Goal: Task Accomplishment & Management: Complete application form

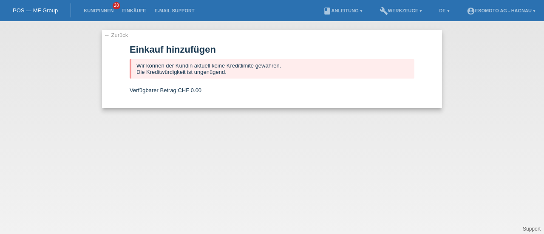
drag, startPoint x: 0, startPoint y: 0, endPoint x: 114, endPoint y: 34, distance: 119.0
click at [114, 34] on link "← Zurück" at bounding box center [116, 35] width 24 height 6
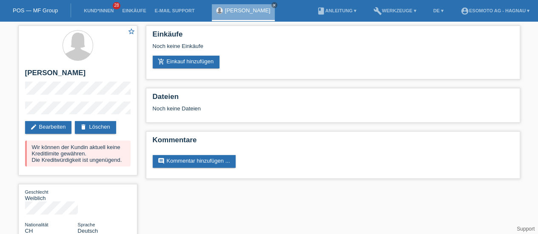
click at [45, 10] on link "POS — MF Group" at bounding box center [35, 10] width 45 height 6
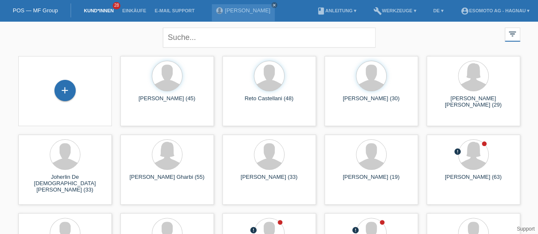
click at [62, 91] on div "+" at bounding box center [64, 90] width 21 height 21
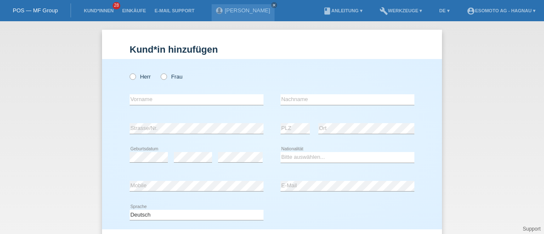
click at [128, 72] on icon at bounding box center [128, 72] width 0 height 0
click at [130, 79] on input "Herr" at bounding box center [133, 77] width 6 height 6
radio input "true"
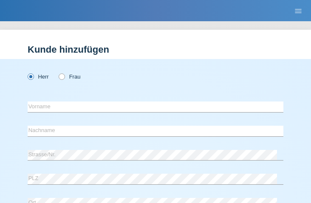
click at [182, 45] on h1 "Kunde hinzufügen" at bounding box center [156, 49] width 256 height 11
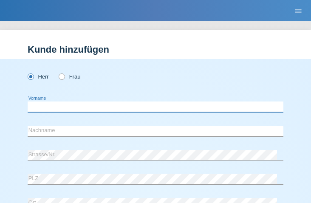
click at [62, 108] on input "text" at bounding box center [156, 107] width 256 height 11
type input "[PERSON_NAME]"
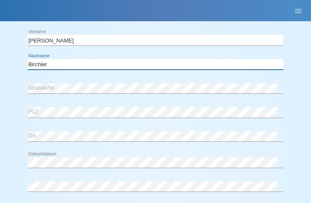
scroll to position [67, 0]
type input "Birchler"
click at [22, 107] on div "Herr Frau Aaron error Vorname" at bounding box center [155, 157] width 311 height 331
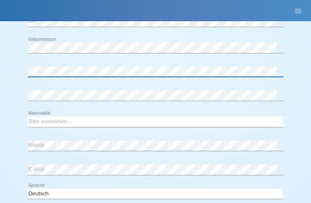
scroll to position [182, 0]
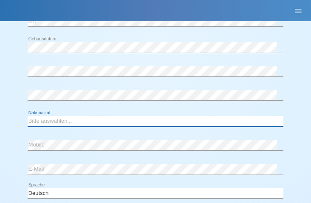
click at [57, 123] on select "Bitte auswählen... Schweiz Deutschland Liechtenstein Österreich ------------ Af…" at bounding box center [156, 121] width 256 height 10
select select "CH"
click at [28, 116] on select "Bitte auswählen... Schweiz Deutschland Liechtenstein Österreich ------------ Af…" at bounding box center [156, 121] width 256 height 10
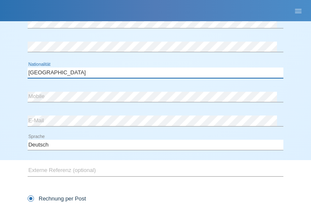
scroll to position [231, 0]
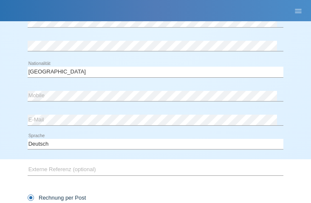
click at [67, 102] on div "error Mobile" at bounding box center [156, 96] width 256 height 22
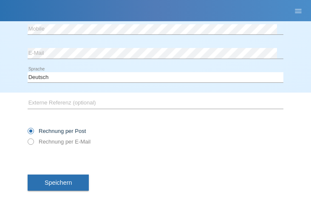
scroll to position [309, 0]
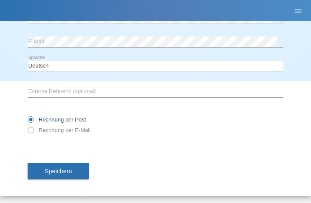
click at [59, 174] on button "Speichern" at bounding box center [58, 171] width 61 height 16
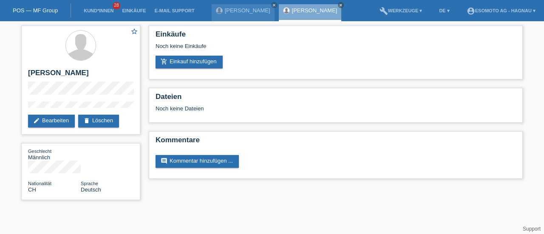
click at [188, 63] on link "add_shopping_cart Einkauf hinzufügen" at bounding box center [189, 62] width 67 height 13
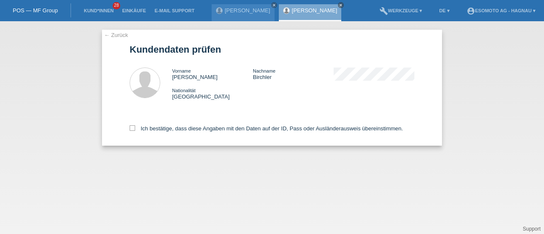
click at [133, 129] on icon at bounding box center [133, 128] width 6 height 6
click at [133, 129] on input "Ich bestätige, dass diese Angaben mit den Daten auf der ID, Pass oder Ausländer…" at bounding box center [133, 128] width 6 height 6
checkbox input "true"
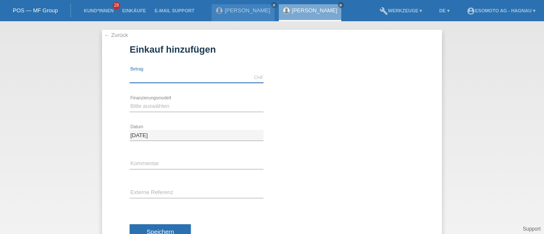
click at [178, 76] on input "text" at bounding box center [197, 77] width 134 height 11
type input "7600.00"
click at [160, 102] on select "Bitte auswählen Fixe Raten Kauf auf Rechnung mit Teilzahlungsoption" at bounding box center [197, 106] width 134 height 10
select select "69"
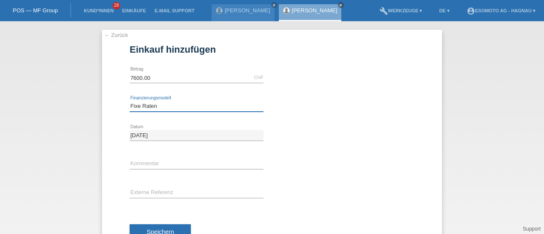
click at [130, 101] on select "Bitte auswählen Fixe Raten Kauf auf Rechnung mit Teilzahlungsoption" at bounding box center [197, 106] width 134 height 10
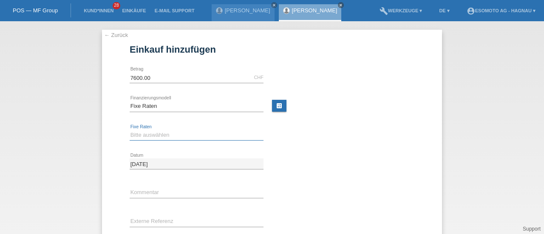
click at [151, 136] on select "Bitte auswählen 12 Raten 24 Raten 36 Raten 48 Raten" at bounding box center [197, 135] width 134 height 10
select select "140"
click at [130, 130] on select "Bitte auswählen 12 Raten 24 Raten 36 Raten 48 Raten" at bounding box center [197, 135] width 134 height 10
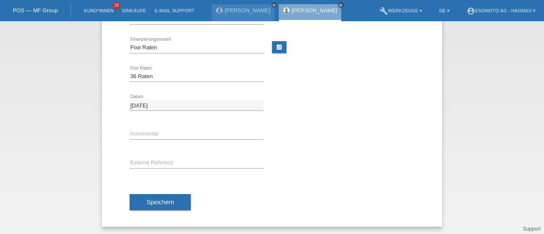
click at [156, 201] on span "Speichern" at bounding box center [160, 202] width 27 height 7
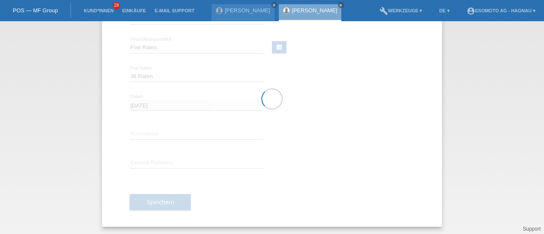
scroll to position [0, 0]
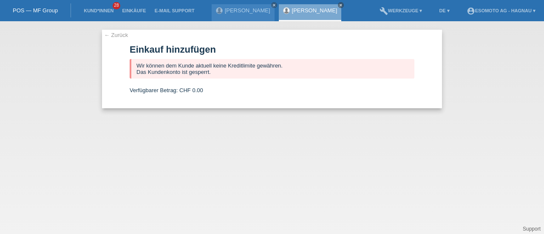
click at [118, 34] on link "← Zurück" at bounding box center [116, 35] width 24 height 6
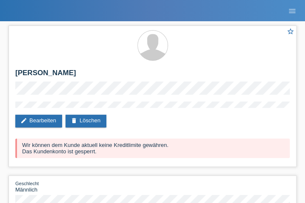
click at [166, 24] on div "star_border Aaron Birchler edit Bearbeiten delete Löschen Wir können dem Kunde …" at bounding box center [152, 141] width 296 height 241
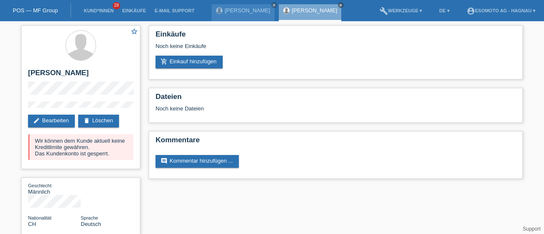
click at [39, 72] on h2 "Aaron Birchler" at bounding box center [80, 75] width 105 height 13
copy h2 "Aaron"
click at [60, 75] on h2 "Aaron Birchler" at bounding box center [80, 75] width 105 height 13
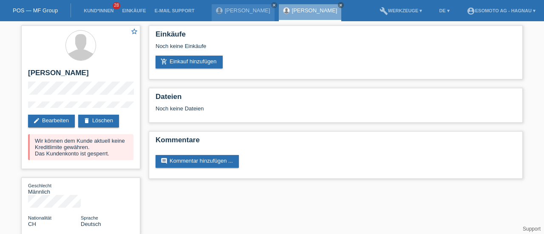
copy h2 "Birchler"
click at [339, 5] on icon "close" at bounding box center [341, 5] width 4 height 4
click at [106, 120] on link "delete Löschen" at bounding box center [98, 121] width 41 height 13
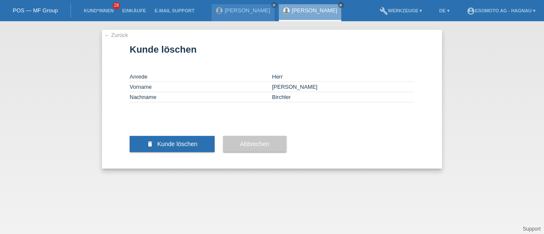
click at [175, 147] on span "Kunde löschen" at bounding box center [177, 144] width 40 height 7
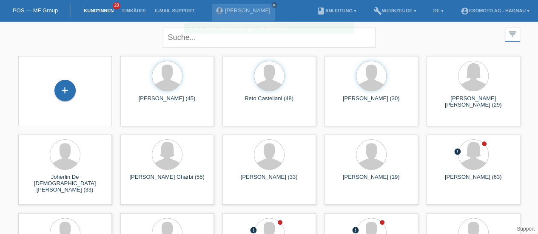
click at [66, 91] on div "+" at bounding box center [65, 90] width 20 height 14
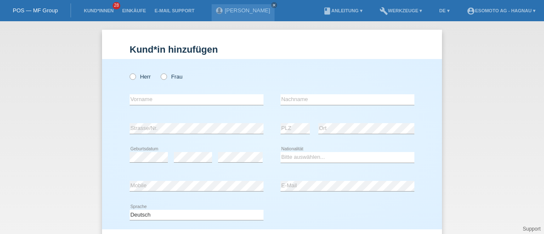
click at [128, 72] on icon at bounding box center [128, 72] width 0 height 0
click at [130, 79] on input "Herr" at bounding box center [133, 77] width 6 height 6
radio input "true"
click at [159, 101] on input "text" at bounding box center [197, 99] width 134 height 11
type input "[PERSON_NAME]"
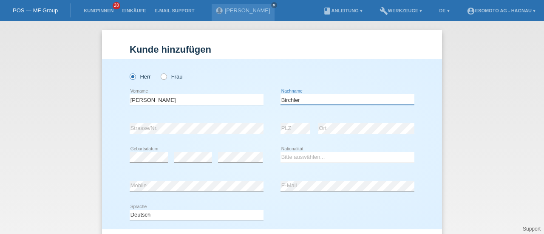
type input "Birchler"
click at [136, 134] on icon at bounding box center [197, 134] width 134 height 0
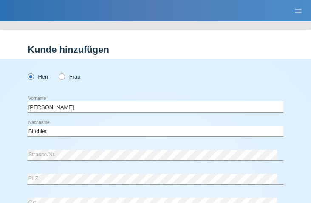
click at [103, 119] on div "Rudolf error Vorname Birchler error Nachname" at bounding box center [156, 120] width 256 height 48
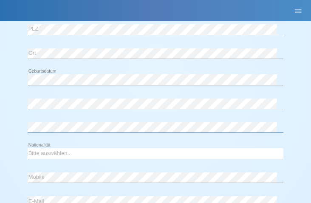
scroll to position [178, 0]
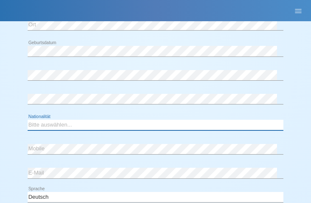
click at [56, 122] on select "Bitte auswählen... Schweiz Deutschland Liechtenstein Österreich ------------ Af…" at bounding box center [156, 125] width 256 height 10
select select "CH"
click at [28, 120] on select "Bitte auswählen... Schweiz Deutschland Liechtenstein Österreich ------------ Af…" at bounding box center [156, 125] width 256 height 10
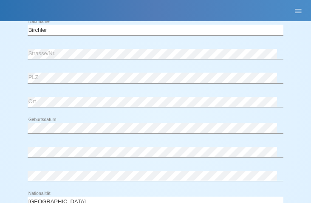
scroll to position [101, 0]
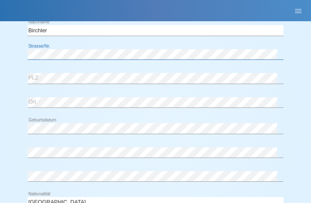
click at [33, 59] on icon at bounding box center [156, 59] width 256 height 0
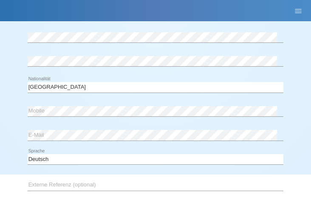
scroll to position [216, 0]
click at [64, 121] on div "error Mobile error E-Mail" at bounding box center [156, 124] width 256 height 48
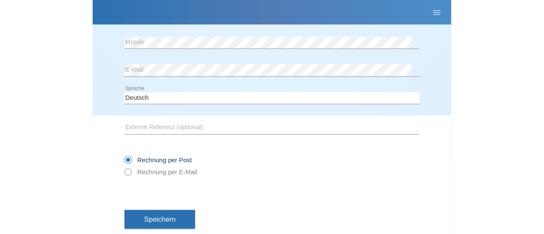
scroll to position [292, 0]
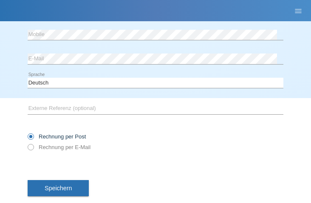
click at [55, 186] on span "Speichern" at bounding box center [58, 188] width 27 height 7
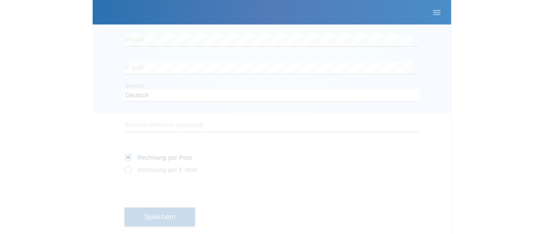
scroll to position [92, 0]
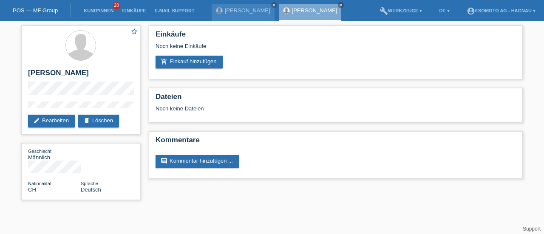
click at [202, 59] on link "add_shopping_cart Einkauf hinzufügen" at bounding box center [189, 62] width 67 height 13
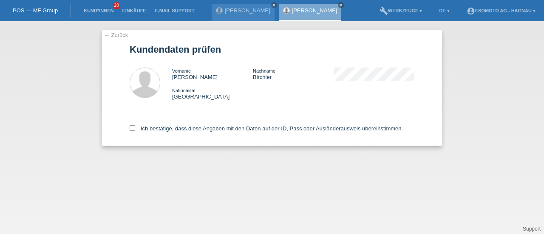
click at [131, 130] on icon at bounding box center [133, 128] width 6 height 6
click at [131, 130] on input "Ich bestätige, dass diese Angaben mit den Daten auf der ID, Pass oder Ausländer…" at bounding box center [133, 128] width 6 height 6
checkbox input "true"
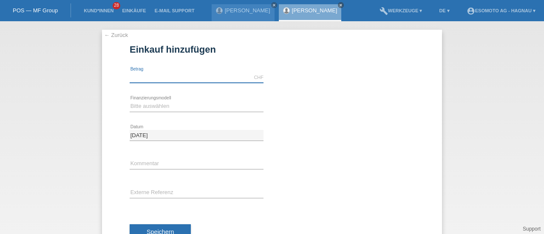
click at [164, 78] on input "text" at bounding box center [197, 77] width 134 height 11
type input "7600.00"
click at [155, 104] on select "Bitte auswählen Fixe Raten Kauf auf Rechnung mit Teilzahlungsoption" at bounding box center [197, 106] width 134 height 10
select select "69"
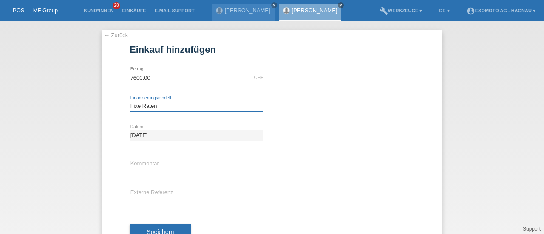
click at [130, 101] on select "Bitte auswählen Fixe Raten Kauf auf Rechnung mit Teilzahlungsoption" at bounding box center [197, 106] width 134 height 10
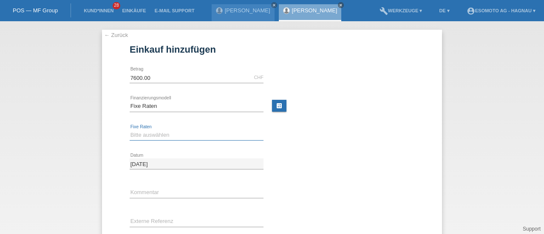
click at [142, 136] on select "Bitte auswählen 12 Raten 24 Raten 36 Raten 48 Raten" at bounding box center [197, 135] width 134 height 10
select select "139"
click at [130, 130] on select "Bitte auswählen 12 Raten 24 Raten 36 Raten 48 Raten" at bounding box center [197, 135] width 134 height 10
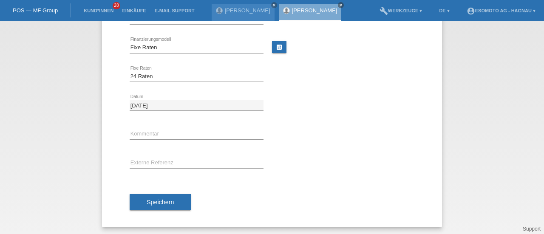
click at [151, 204] on span "Speichern" at bounding box center [160, 202] width 27 height 7
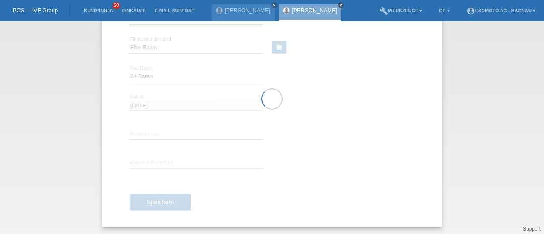
scroll to position [0, 0]
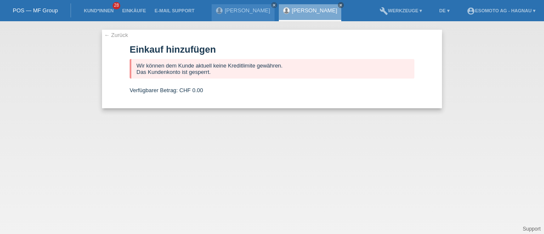
click at [110, 38] on div "← Zurück Einkauf hinzufügen Wir können dem Kunde aktuell keine Kreditlimite gew…" at bounding box center [272, 69] width 340 height 79
click at [113, 34] on link "← Zurück" at bounding box center [116, 35] width 24 height 6
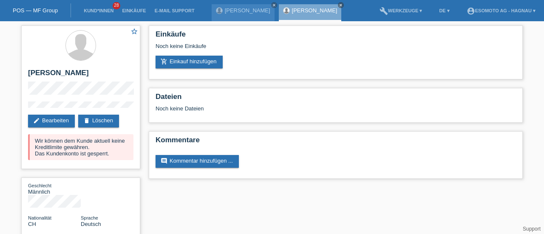
click at [41, 74] on h2 "[PERSON_NAME]" at bounding box center [80, 75] width 105 height 13
copy h2 "[PERSON_NAME]"
click at [59, 74] on h2 "[PERSON_NAME]" at bounding box center [80, 75] width 105 height 13
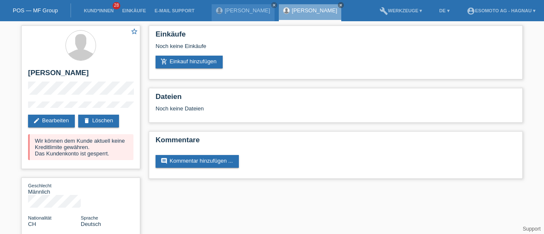
copy h2 "Birchler"
